Goal: Information Seeking & Learning: Find specific fact

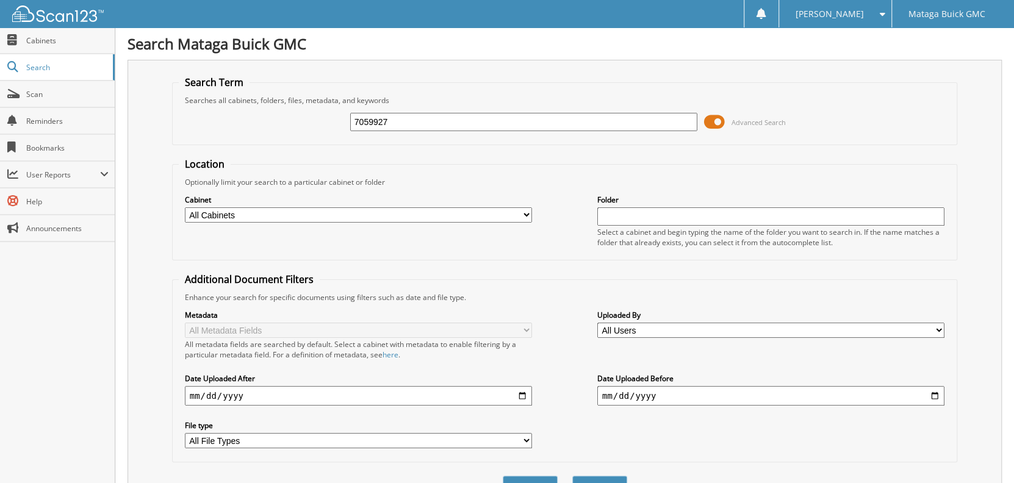
type input "7059927"
click at [572, 476] on button "Search" at bounding box center [599, 487] width 55 height 23
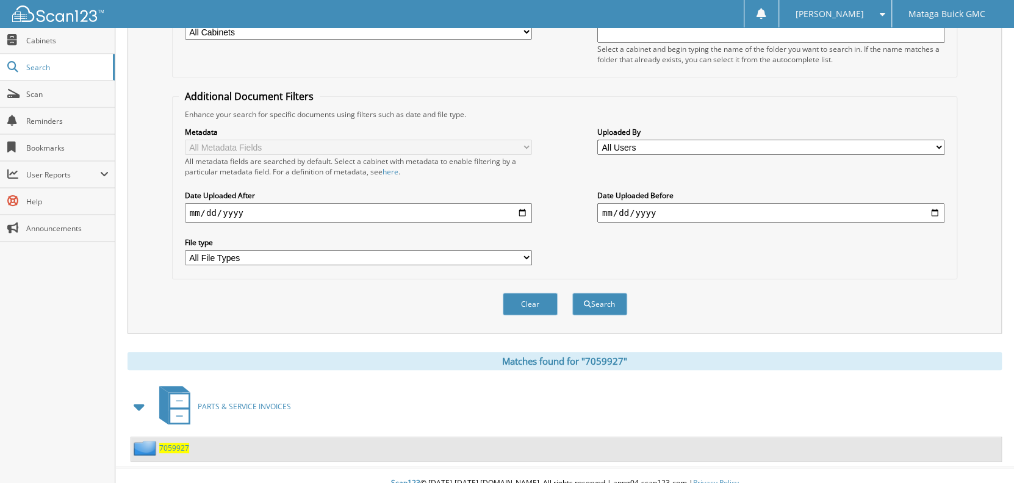
scroll to position [192, 0]
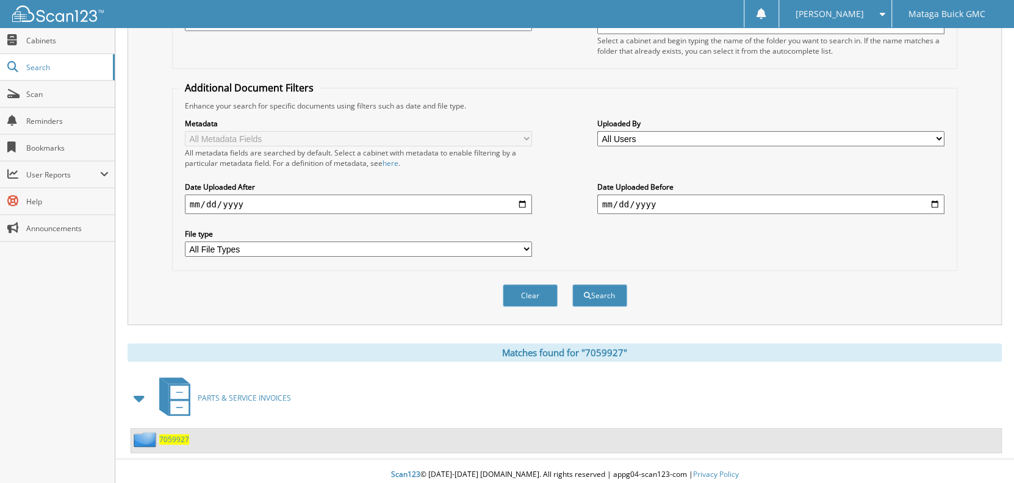
click at [173, 436] on span "7059927" at bounding box center [174, 439] width 30 height 10
